Goal: Task Accomplishment & Management: Complete application form

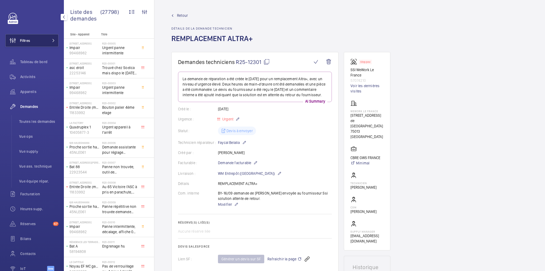
click at [32, 38] on button "Filtres" at bounding box center [31, 40] width 53 height 13
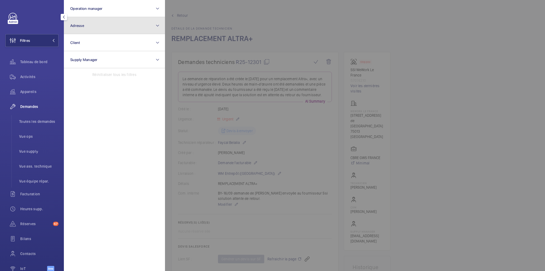
click at [101, 24] on button "Adresse" at bounding box center [114, 25] width 101 height 17
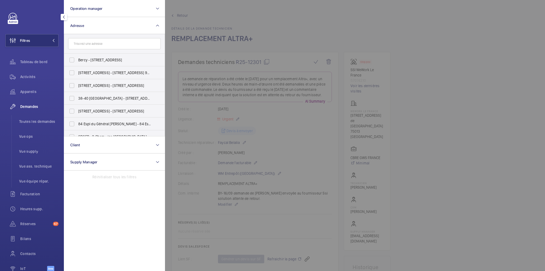
click at [107, 44] on input "text" at bounding box center [114, 43] width 93 height 11
type input "castora"
click at [101, 83] on span "Castora ma - GRENELLE - 1506 - 11 Bd de Grenelle, PARIS 75015" at bounding box center [114, 85] width 73 height 5
click at [77, 82] on input "Castora ma - GRENELLE - 1506 - 11 Bd de Grenelle, PARIS 75015" at bounding box center [72, 85] width 11 height 11
checkbox input "true"
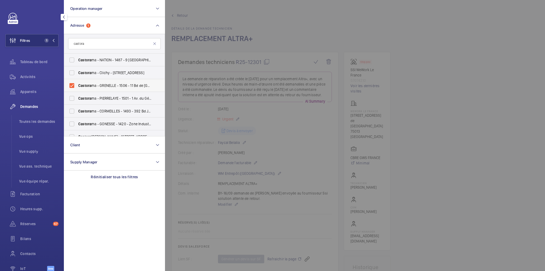
drag, startPoint x: 92, startPoint y: 81, endPoint x: 92, endPoint y: 86, distance: 5.1
click at [327, 15] on div at bounding box center [437, 135] width 545 height 271
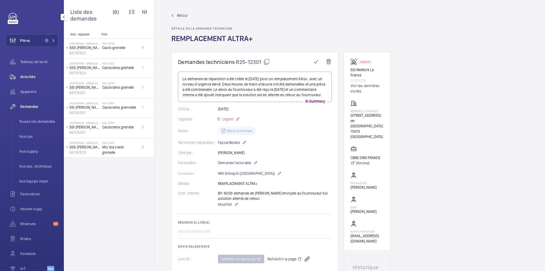
click at [28, 74] on div "Activités" at bounding box center [31, 76] width 53 height 13
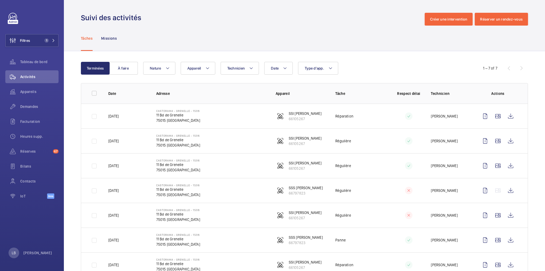
click at [275, 31] on div "Tâches Missions" at bounding box center [304, 38] width 447 height 25
click at [374, 112] on td "Réparation" at bounding box center [357, 116] width 60 height 25
click at [28, 104] on span "Demandes" at bounding box center [39, 106] width 38 height 5
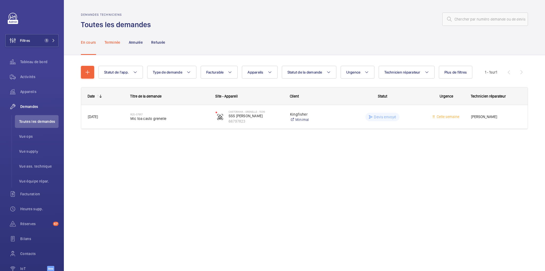
click at [117, 40] on p "Terminée" at bounding box center [113, 42] width 16 height 5
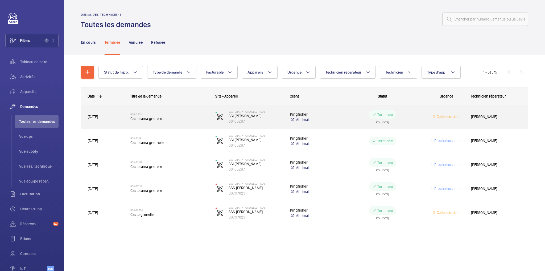
click at [413, 117] on wm-front-pills-cell "Terminée ETA : 09/06/2025" at bounding box center [382, 116] width 78 height 13
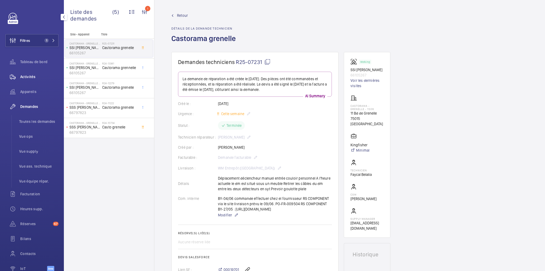
click at [32, 77] on span "Activités" at bounding box center [39, 76] width 38 height 5
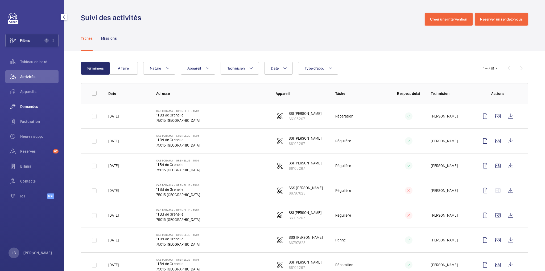
click at [24, 106] on span "Demandes" at bounding box center [39, 106] width 38 height 5
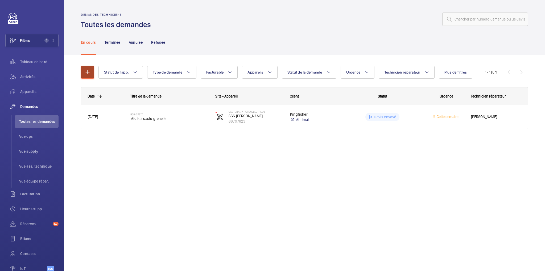
click at [84, 76] on button "button" at bounding box center [87, 72] width 13 height 13
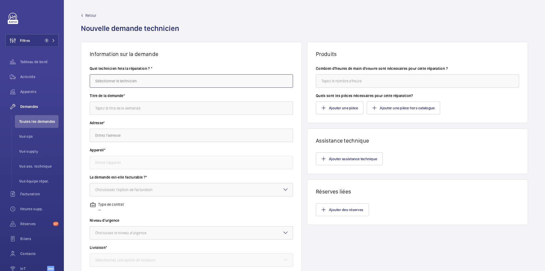
click at [136, 75] on input "text" at bounding box center [191, 80] width 203 height 13
click at [116, 108] on mat-option "Amine Daiffi" at bounding box center [190, 109] width 201 height 13
type input "Amine Daiffi"
click at [125, 108] on input "text" at bounding box center [191, 107] width 203 height 13
type input "remplacement du boitier de réarmement"
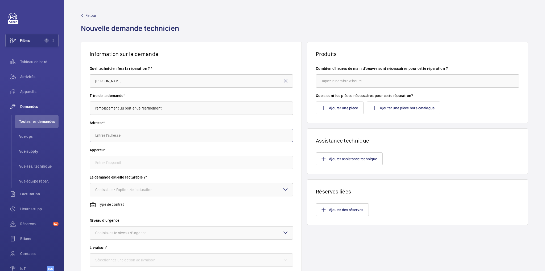
click at [130, 135] on input "text" at bounding box center [191, 135] width 203 height 13
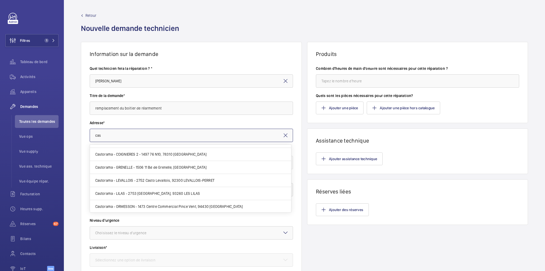
scroll to position [234, 0]
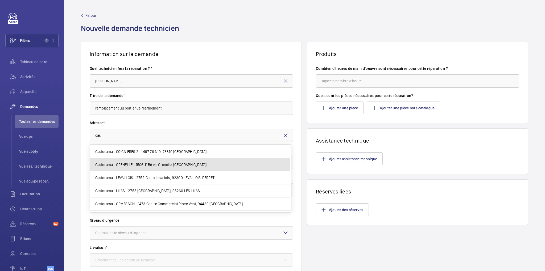
click at [135, 162] on span "Castorama - GRENELLE - 1506 11 Bd de Grenelle, 75015 PARIS" at bounding box center [151, 164] width 112 height 5
type input "Castorama - GRENELLE - 1506 11 Bd de Grenelle, 75015 PARIS"
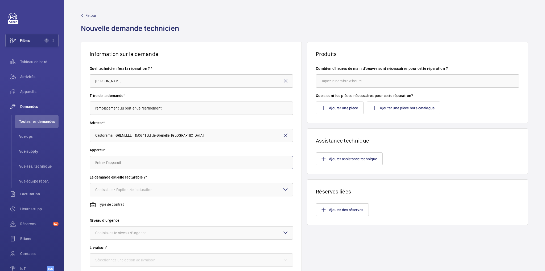
click at [135, 160] on input "text" at bounding box center [191, 162] width 203 height 13
click at [167, 179] on mat-option "66105267 - SSI Castorama Grenelle" at bounding box center [190, 178] width 201 height 13
type input "66105267 - SSI Castorama Grenelle"
click at [142, 187] on div "Choississez l'option de facturation" at bounding box center [130, 189] width 71 height 5
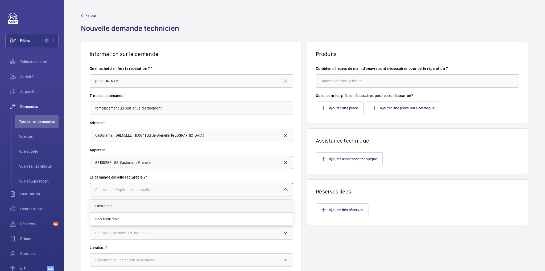
click at [122, 207] on span "Facturable" at bounding box center [191, 205] width 192 height 5
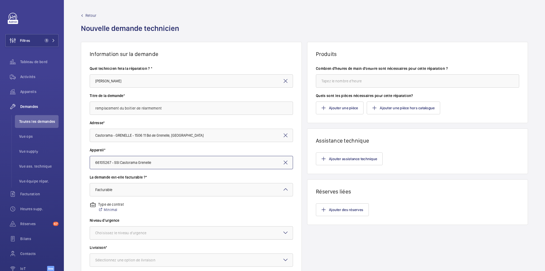
click at [139, 237] on div at bounding box center [191, 232] width 203 height 13
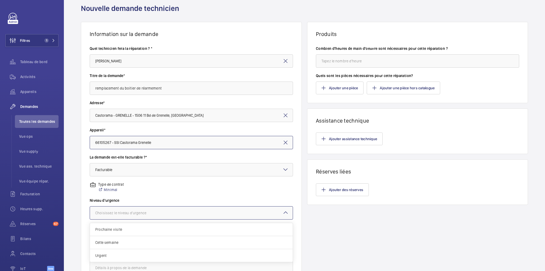
scroll to position [64, 0]
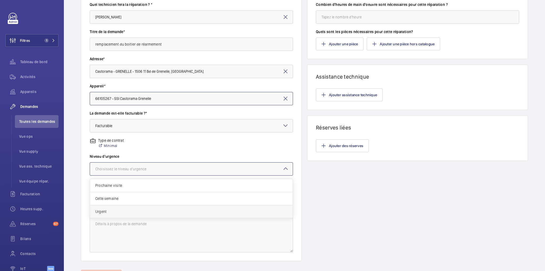
click at [135, 210] on span "Urgent" at bounding box center [191, 211] width 192 height 5
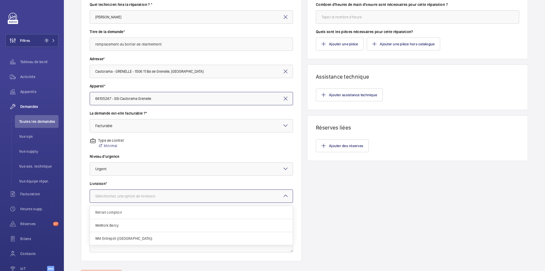
click at [139, 194] on div "Sélectionnez une option de livraison" at bounding box center [131, 195] width 73 height 5
click at [124, 238] on span "WM Entrepôt (Nanterre)" at bounding box center [191, 238] width 192 height 5
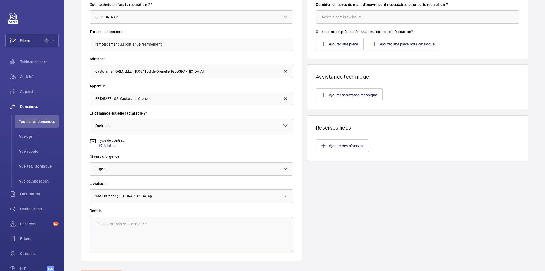
click at [144, 222] on textarea at bounding box center [191, 234] width 203 height 36
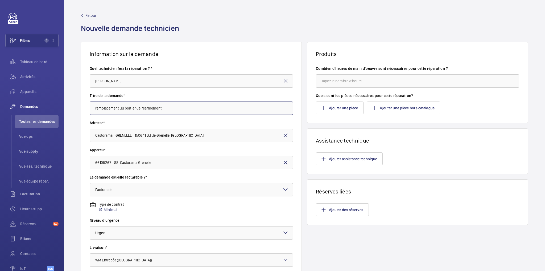
click at [180, 106] on input "remplacement du boitier de réarmement" at bounding box center [191, 107] width 203 height 13
paste input "les informations ont été"
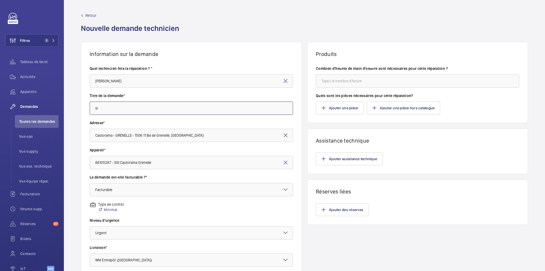
type input "l"
click at [154, 108] on input "boitier de réarmement" at bounding box center [191, 107] width 203 height 13
type input "boitier de réarmement moteur"
click at [220, 53] on h1 "Information sur la demande" at bounding box center [191, 54] width 203 height 7
click at [160, 111] on input "boitier de réarmement moteur" at bounding box center [191, 107] width 203 height 13
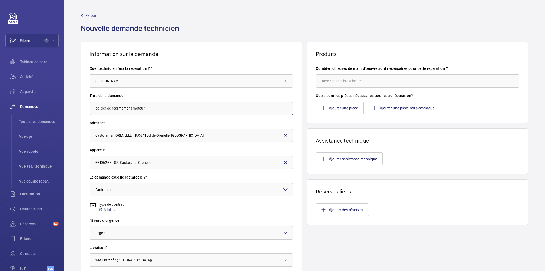
click at [160, 111] on input "boitier de réarmement moteur" at bounding box center [191, 107] width 203 height 13
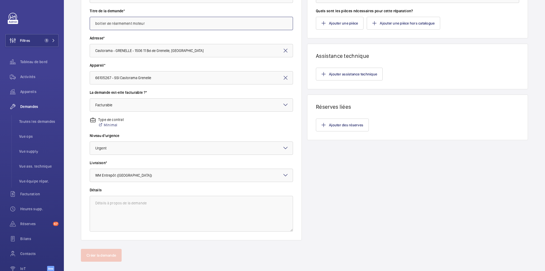
scroll to position [92, 0]
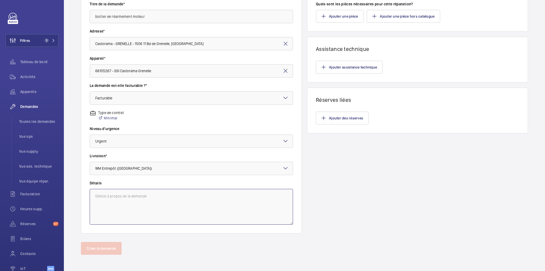
click at [158, 200] on textarea at bounding box center [191, 207] width 203 height 36
paste textarea "boitier de réarmement moteur"
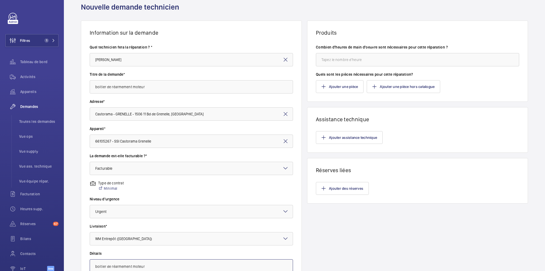
scroll to position [0, 0]
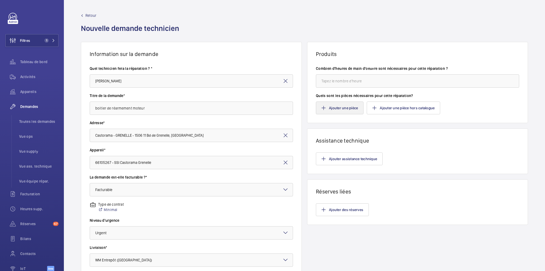
type textarea "boitier de réarmement moteur"
click at [343, 106] on button "Ajouter une pièce" at bounding box center [340, 107] width 48 height 13
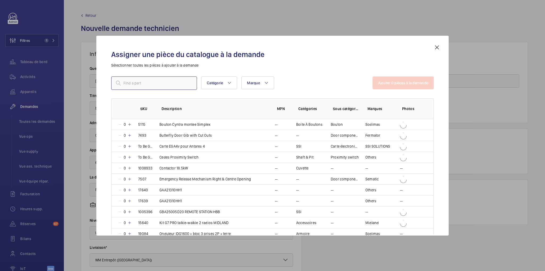
click at [167, 81] on input "text" at bounding box center [154, 82] width 86 height 13
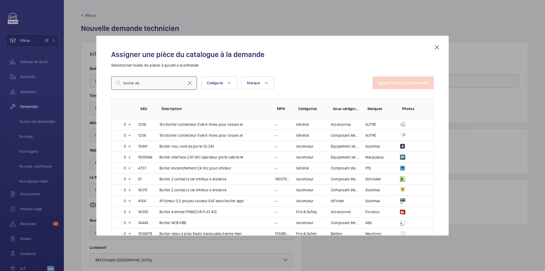
click at [141, 83] on input "boitier de" at bounding box center [154, 82] width 86 height 13
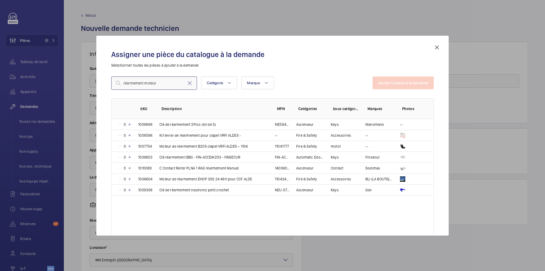
click at [123, 82] on input "réarmement moteur" at bounding box center [154, 82] width 86 height 13
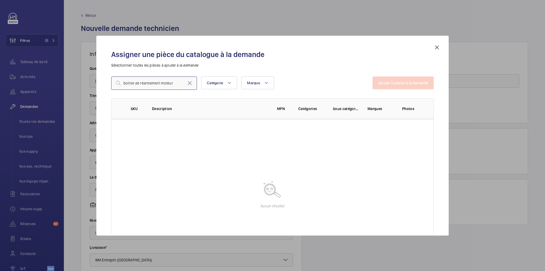
drag, startPoint x: 161, startPoint y: 83, endPoint x: 180, endPoint y: 87, distance: 20.1
click at [180, 87] on input "boitier de réarmement moteur" at bounding box center [154, 82] width 86 height 13
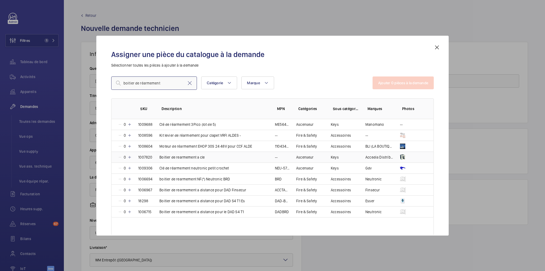
type input "boitier de réarmement"
click at [244, 154] on td "Boitier de rearmement a cle" at bounding box center [210, 156] width 115 height 11
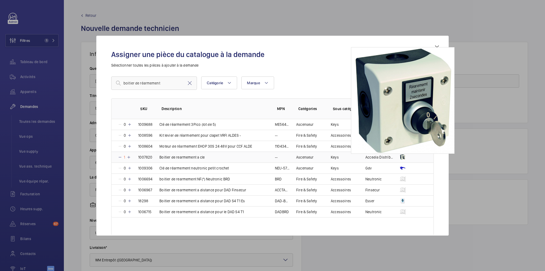
click at [404, 157] on img at bounding box center [402, 156] width 5 height 5
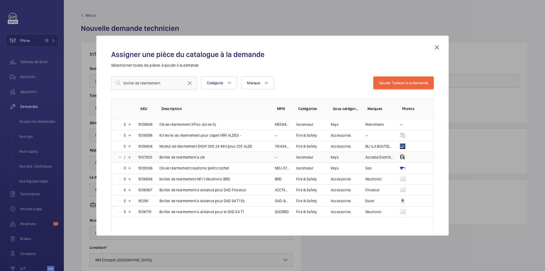
click at [120, 155] on mat-icon at bounding box center [120, 157] width 4 height 4
click at [395, 82] on button "Ajouter 1 pièces à la demande" at bounding box center [403, 82] width 60 height 13
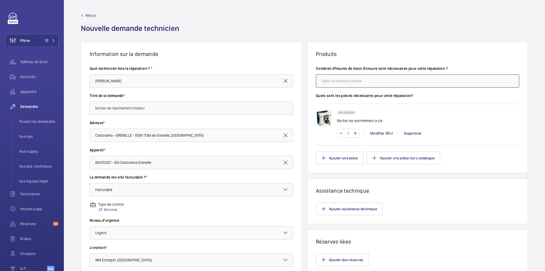
click at [361, 80] on input "number" at bounding box center [417, 80] width 203 height 13
type input "2"
click at [436, 204] on div "Ajouter assistance technique" at bounding box center [417, 208] width 203 height 13
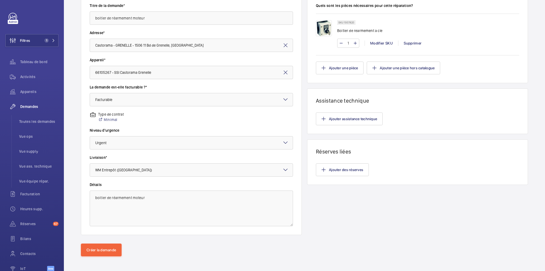
scroll to position [92, 0]
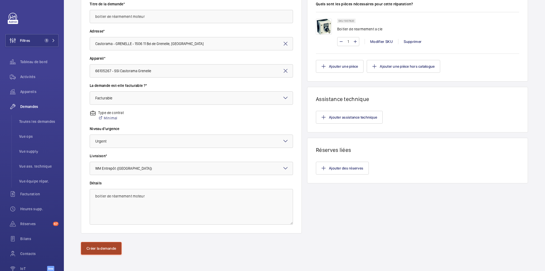
click at [108, 244] on button "Créer la demande" at bounding box center [101, 248] width 41 height 13
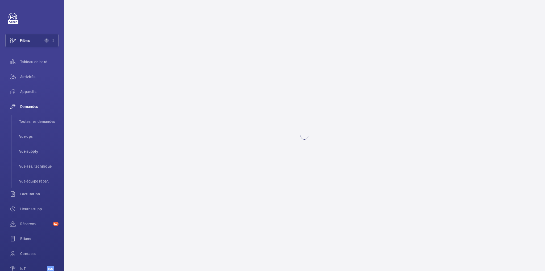
scroll to position [0, 0]
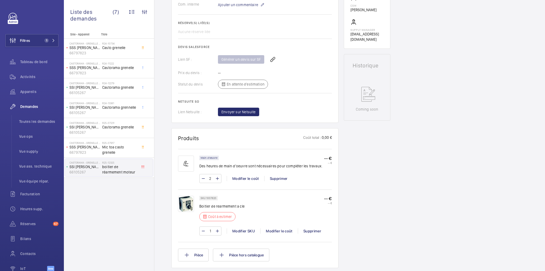
scroll to position [234, 0]
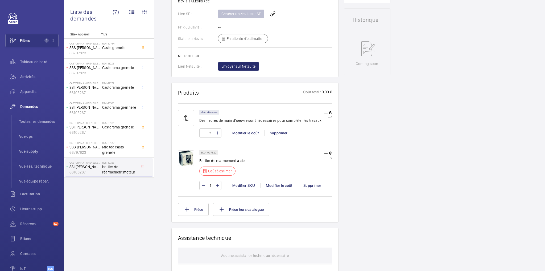
click at [408, 196] on div "Demandes techniciens R25-12325 La demande de réparation a été créée le 16/09/20…" at bounding box center [349, 127] width 391 height 619
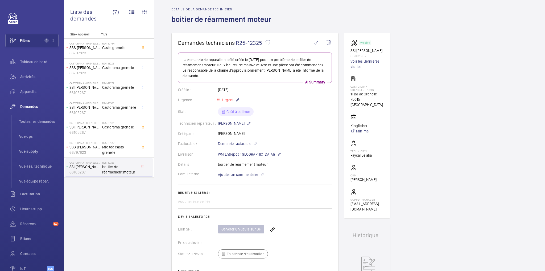
scroll to position [0, 0]
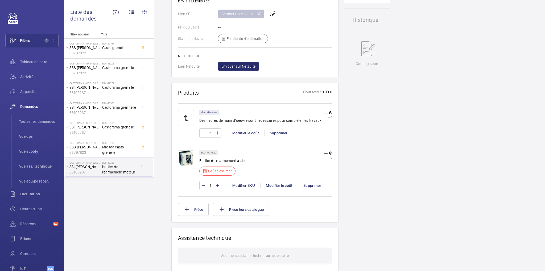
scroll to position [21, 0]
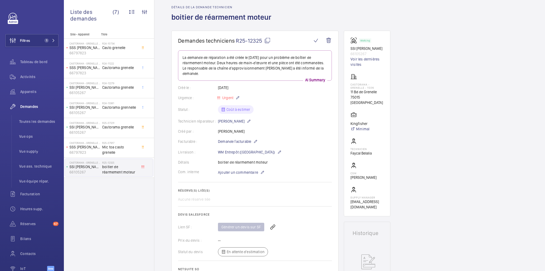
click at [274, 41] on h1 "Demandes techniciens R25-12325" at bounding box center [245, 40] width 134 height 7
click at [268, 40] on mat-icon at bounding box center [267, 40] width 6 height 6
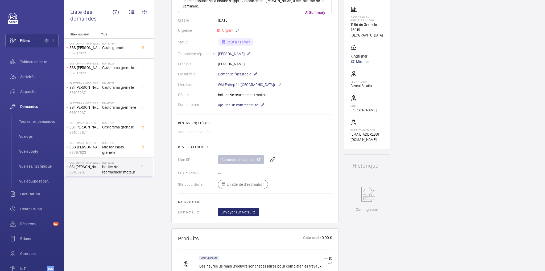
scroll to position [0, 0]
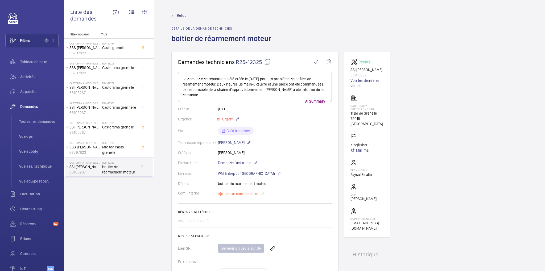
click at [250, 191] on span "Ajouter un commentaire" at bounding box center [238, 193] width 40 height 5
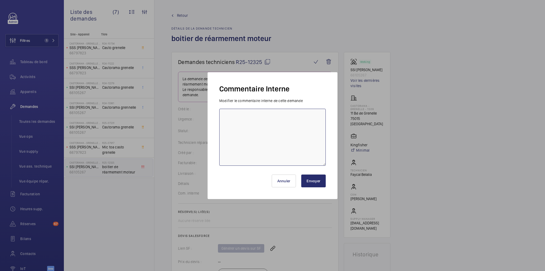
click at [240, 119] on textarea at bounding box center [272, 137] width 106 height 57
type textarea "BL 16/09 peux tu faire la demande a BLI stp"
click at [309, 178] on button "Envoyer" at bounding box center [313, 180] width 24 height 13
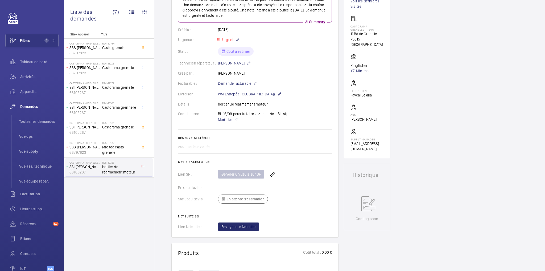
scroll to position [21, 0]
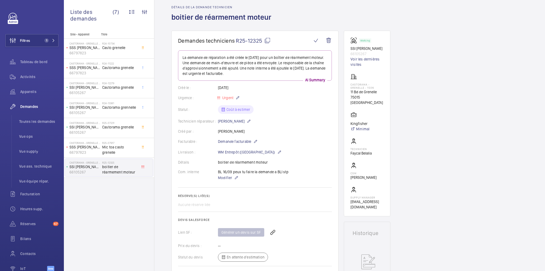
click at [131, 220] on div "Site - Appareil Titre Castorama - GRENELLE - 1506 SSS Castorama Grenelle 667978…" at bounding box center [109, 151] width 90 height 238
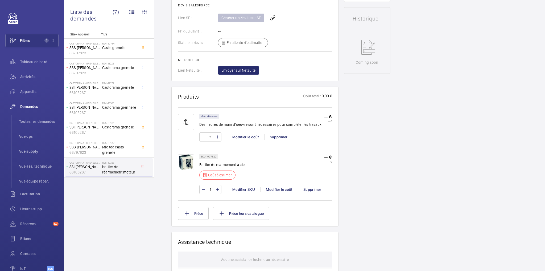
scroll to position [255, 0]
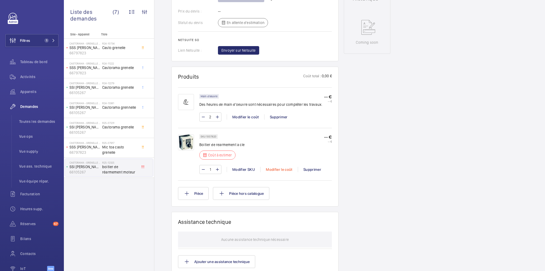
click at [283, 167] on div "Modifier le coût" at bounding box center [279, 169] width 38 height 5
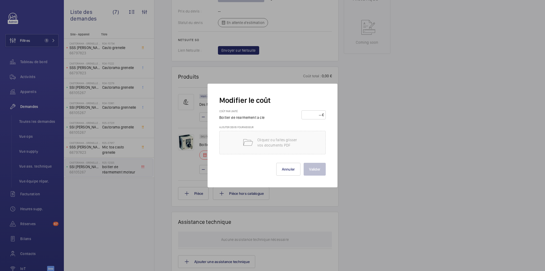
click at [319, 117] on input "number" at bounding box center [312, 114] width 19 height 9
type input "67"
click at [311, 168] on button "Valider" at bounding box center [315, 169] width 22 height 13
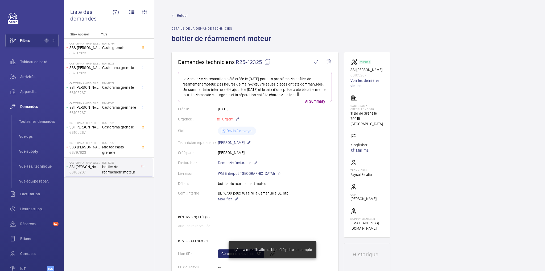
click at [266, 59] on mat-icon at bounding box center [267, 62] width 6 height 6
click at [267, 63] on mat-icon at bounding box center [267, 62] width 6 height 6
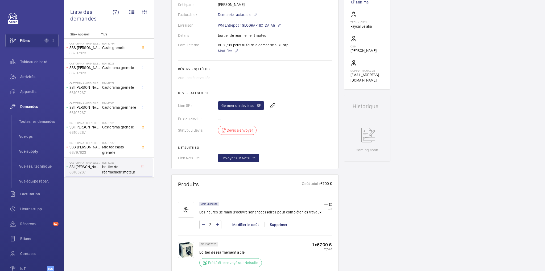
scroll to position [170, 0]
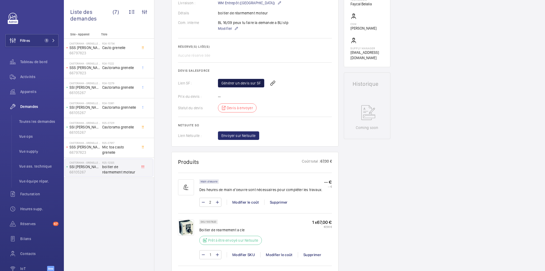
click at [243, 81] on link "Générer un devis sur SF" at bounding box center [241, 83] width 46 height 9
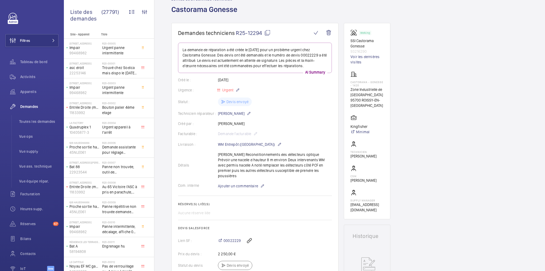
scroll to position [11, 0]
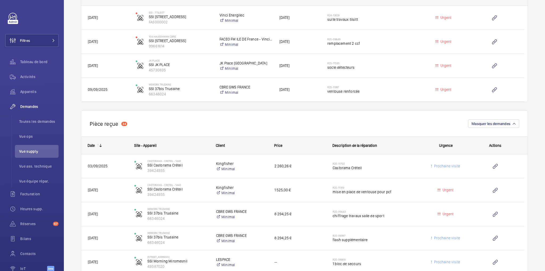
scroll to position [426, 0]
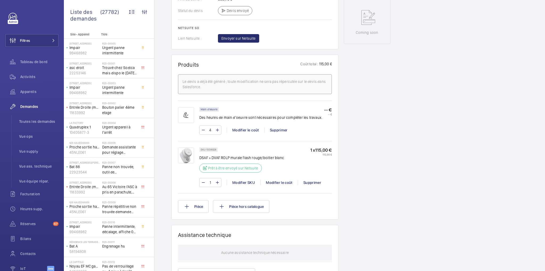
scroll to position [247, 0]
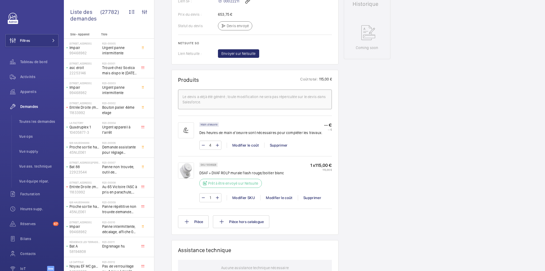
click at [386, 169] on div "Working SSI 37bis Trudaine 66346024 Voir les dernières visites WeWork Trudaine …" at bounding box center [367, 118] width 47 height 627
click at [397, 163] on div "Demandes techniciens R25-12269 La demande de réparation a été créée le 15 septe…" at bounding box center [349, 127] width 391 height 644
click at [160, 22] on div "Demandes techniciens R25-12269 La demande de réparation a été créée le 15 septe…" at bounding box center [349, 127] width 391 height 644
click at [160, 26] on div "Demandes techniciens R25-12269 La demande de réparation a été créée le 15 septe…" at bounding box center [349, 127] width 391 height 644
drag, startPoint x: 199, startPoint y: 171, endPoint x: 215, endPoint y: 168, distance: 16.7
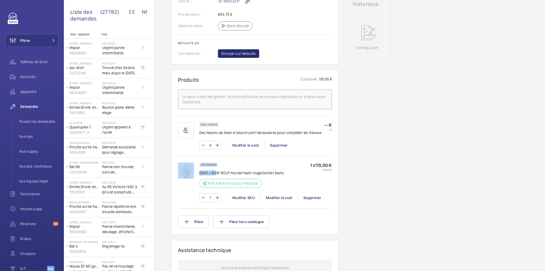
click at [215, 168] on div "SKU 1008928 DSAF + DVAF ROLP murale flash rouge/boitier blanc Prêt à être envoy…" at bounding box center [255, 184] width 154 height 45
click at [284, 171] on div "SKU 1008928 DSAF + DVAF ROLP murale flash rouge/boitier blanc Prêt à être envoy…" at bounding box center [265, 176] width 133 height 28
drag, startPoint x: 283, startPoint y: 172, endPoint x: 199, endPoint y: 171, distance: 83.3
click at [199, 171] on div "SKU 1008928 DSAF + DVAF ROLP murale flash rouge/boitier blanc Prêt à être envoy…" at bounding box center [265, 176] width 133 height 28
copy p "DSAF + DVAF ROLP murale flash rouge/boitier blanc"
